Goal: Navigation & Orientation: Find specific page/section

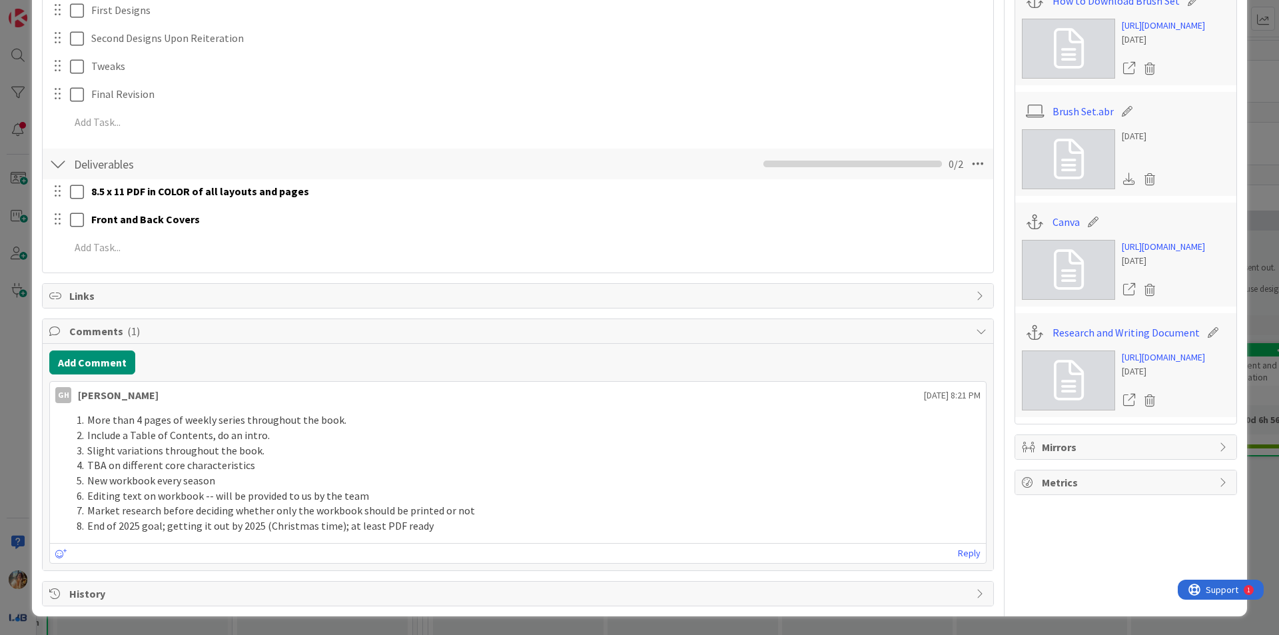
click at [0, 397] on div "ID 3849 The Visionaries Sketching Phase Title 25 / 128 The Agile Mind - Workboo…" at bounding box center [639, 317] width 1279 height 635
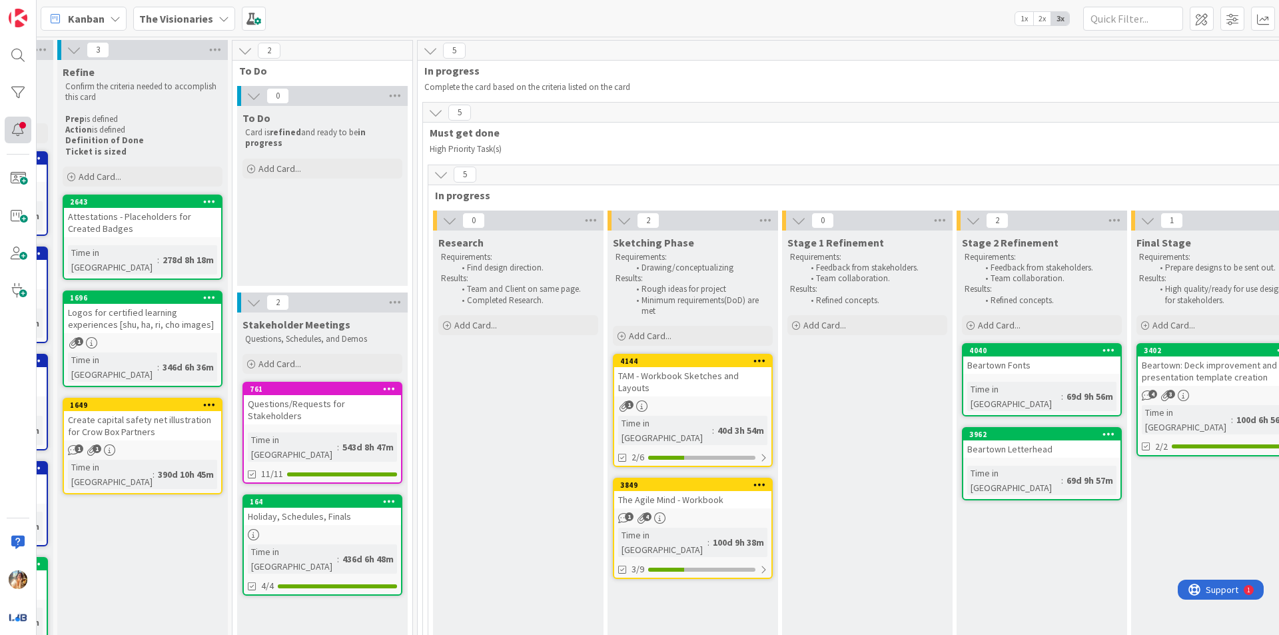
click at [13, 125] on div at bounding box center [18, 130] width 27 height 27
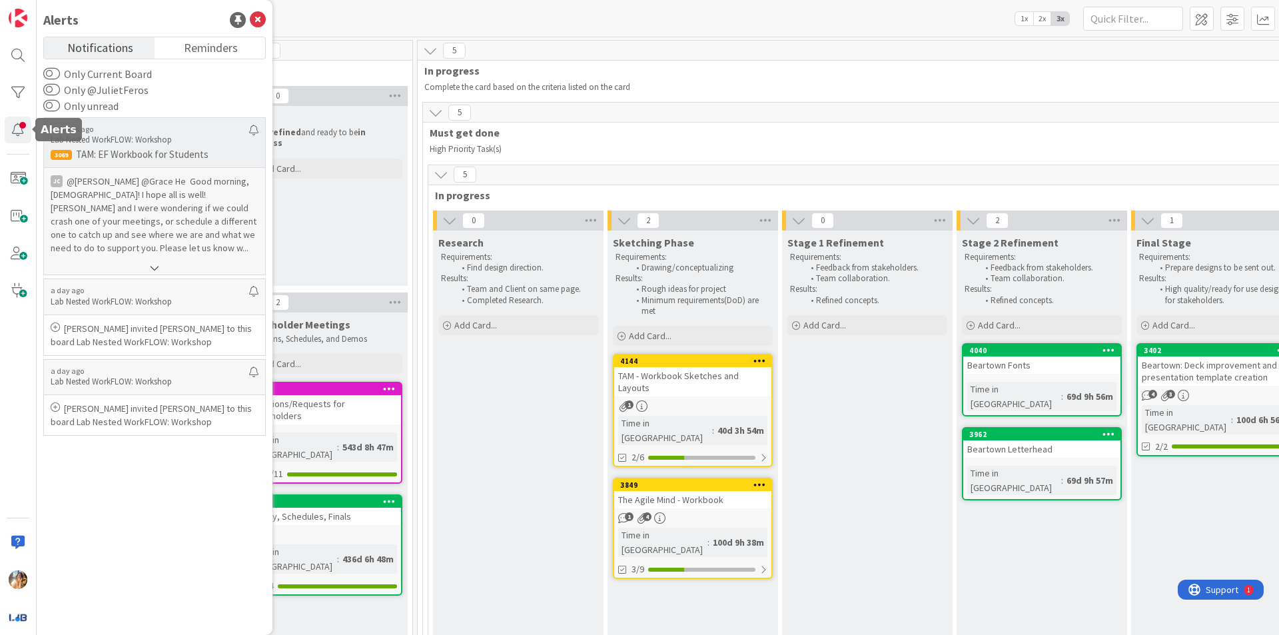
click at [160, 214] on p "@[PERSON_NAME]﻿ ﻿@Grace He ﻿ Good morning, [DEMOGRAPHIC_DATA]! I hope all is we…" at bounding box center [155, 214] width 208 height 80
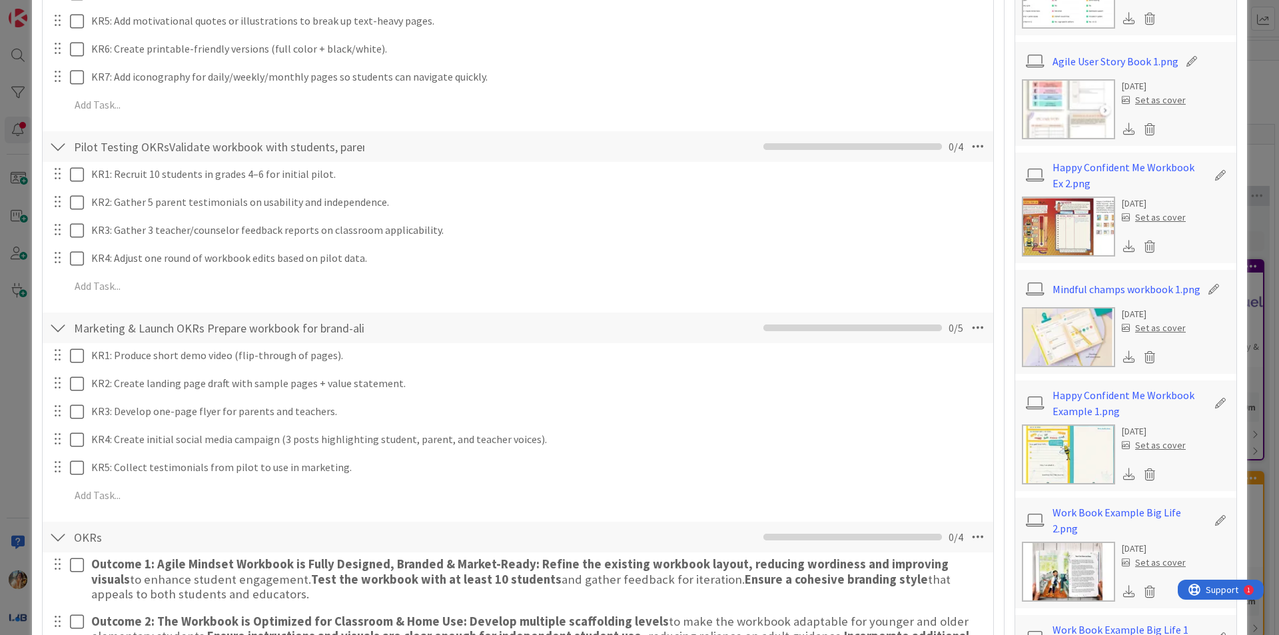
scroll to position [902, 0]
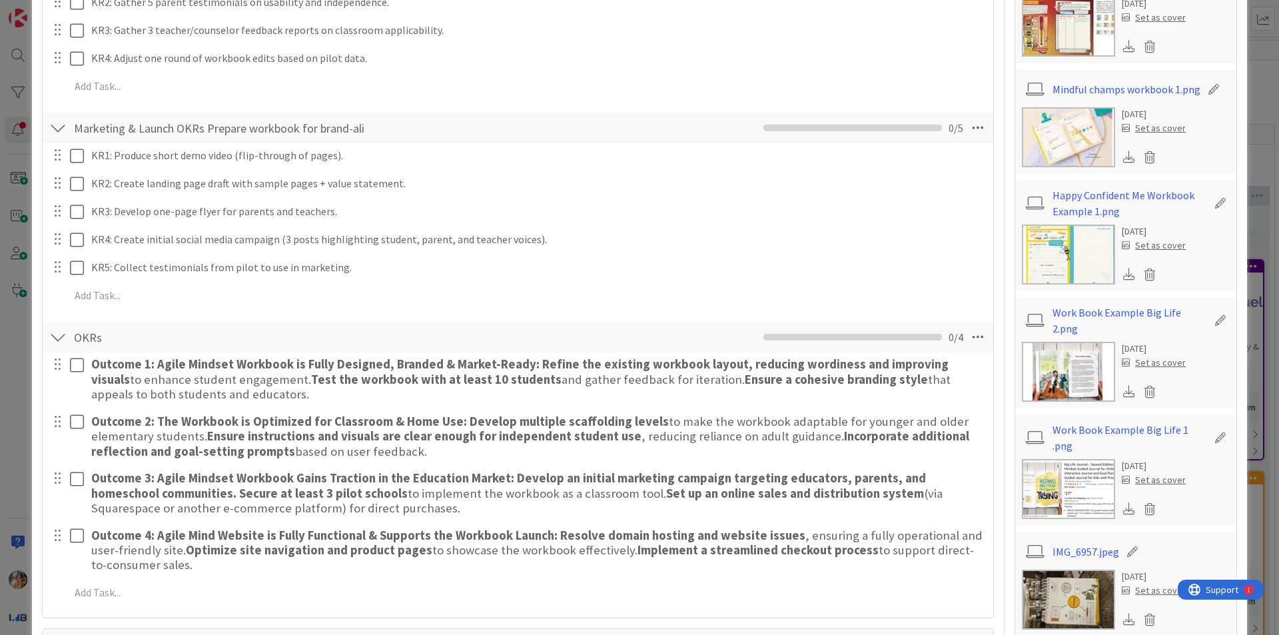
click at [0, 366] on div "ID 3069 Lab Nested WorkFLOW: Workshop Teams are working Title 29 / 128 TAM: EF …" at bounding box center [639, 317] width 1279 height 635
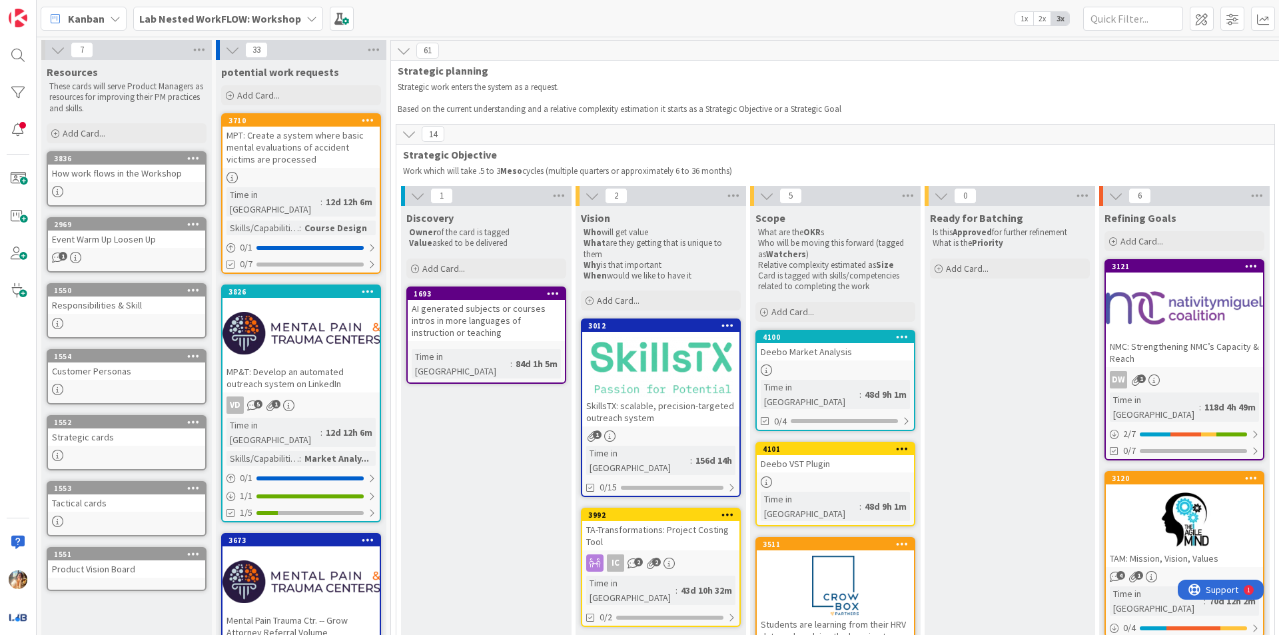
click at [281, 23] on b "Lab Nested WorkFLOW: Workshop" at bounding box center [220, 18] width 162 height 13
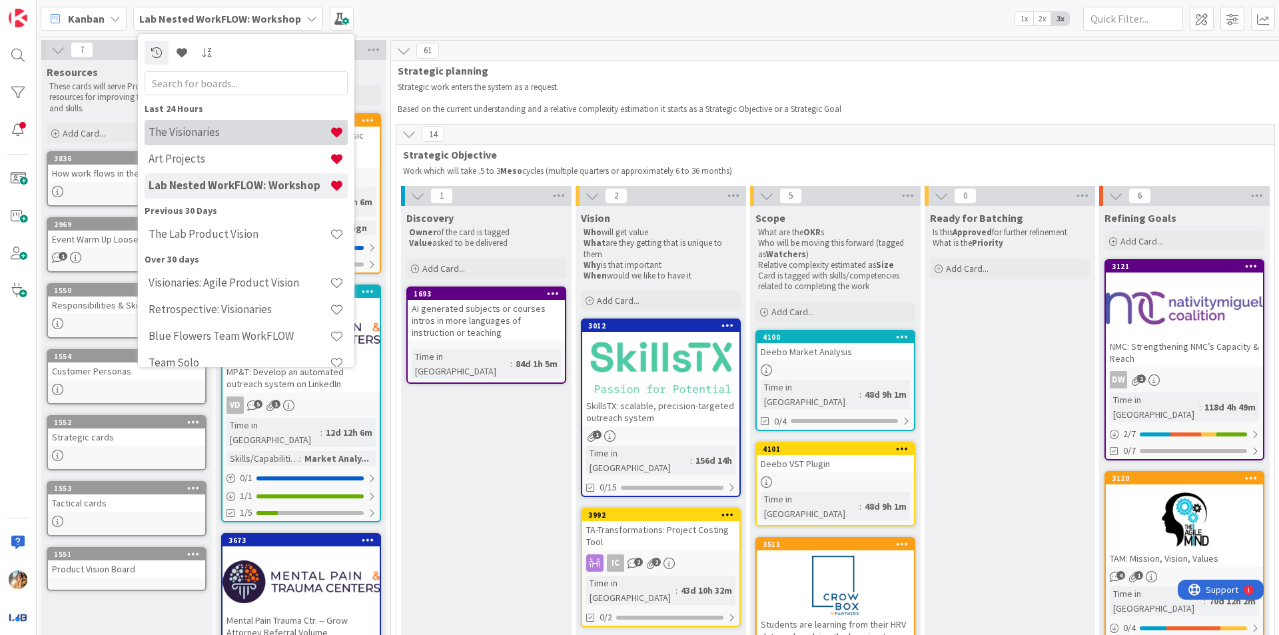
click at [244, 131] on h4 "The Visionaries" at bounding box center [239, 131] width 181 height 13
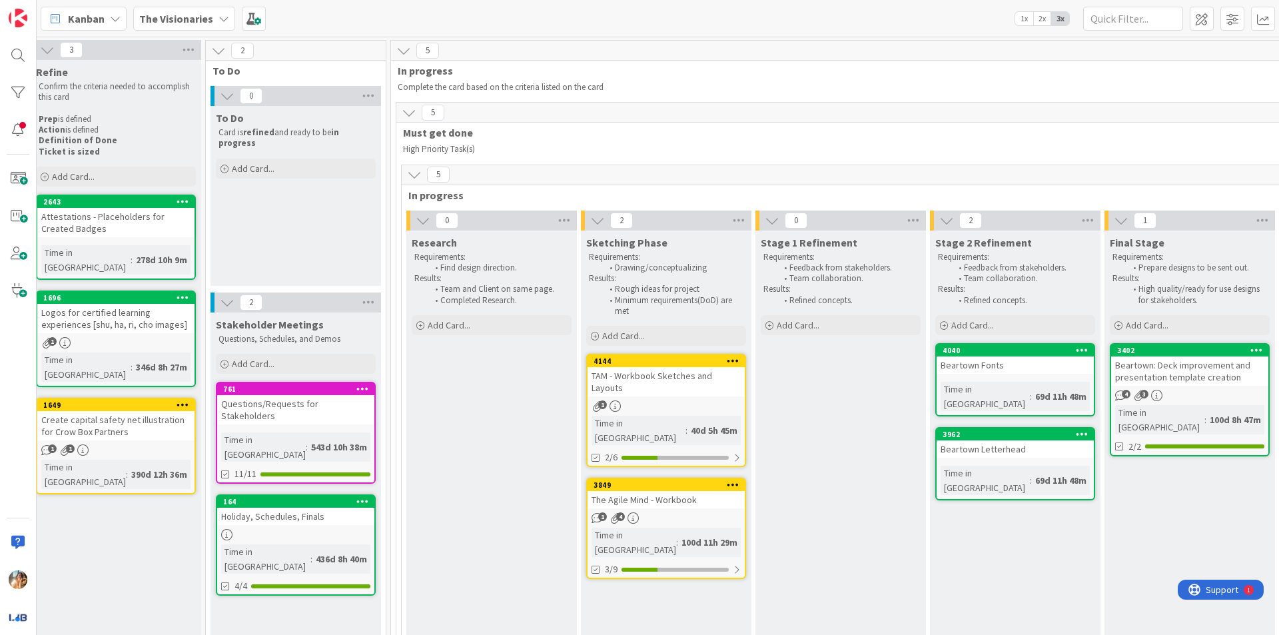
scroll to position [0, 210]
